Goal: Check status: Check status

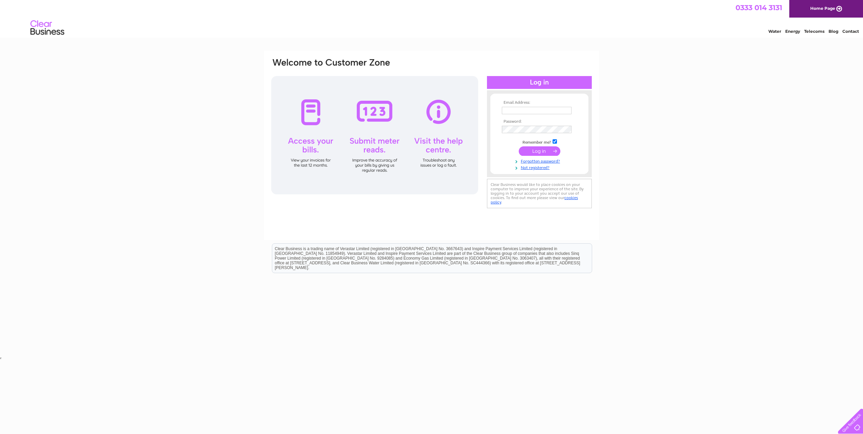
type input "accounts@finnie4x4.com"
click at [536, 151] on input "submit" at bounding box center [540, 150] width 42 height 9
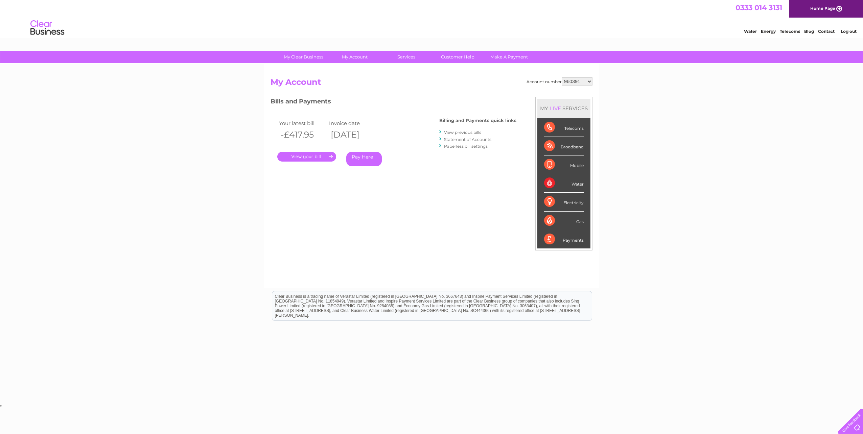
click at [581, 83] on select "960391 966866 970106 30322560" at bounding box center [577, 81] width 31 height 8
select select "30322560"
click at [562, 77] on select "960391 966866 970106 30322560" at bounding box center [577, 81] width 31 height 8
